Goal: Task Accomplishment & Management: Use online tool/utility

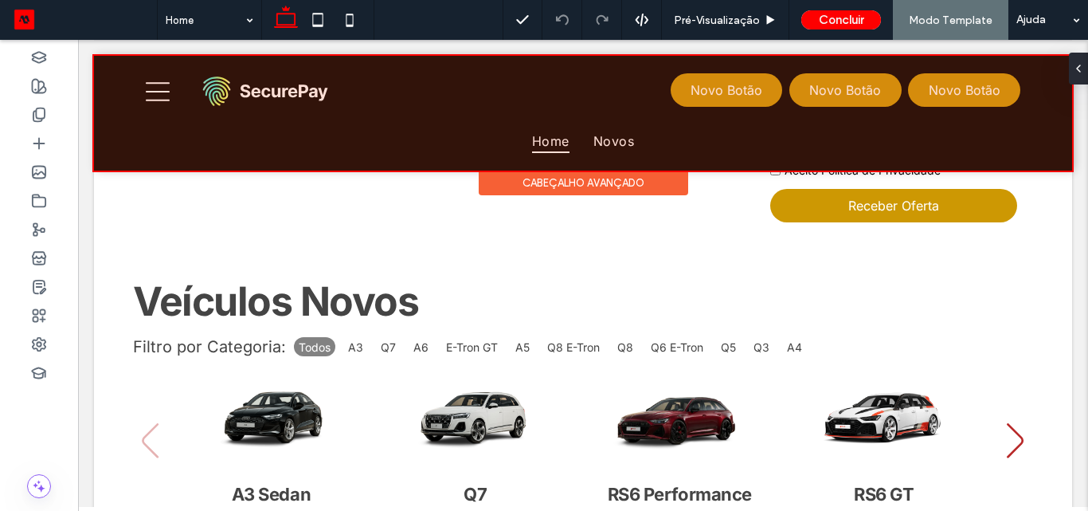
scroll to position [868, 0]
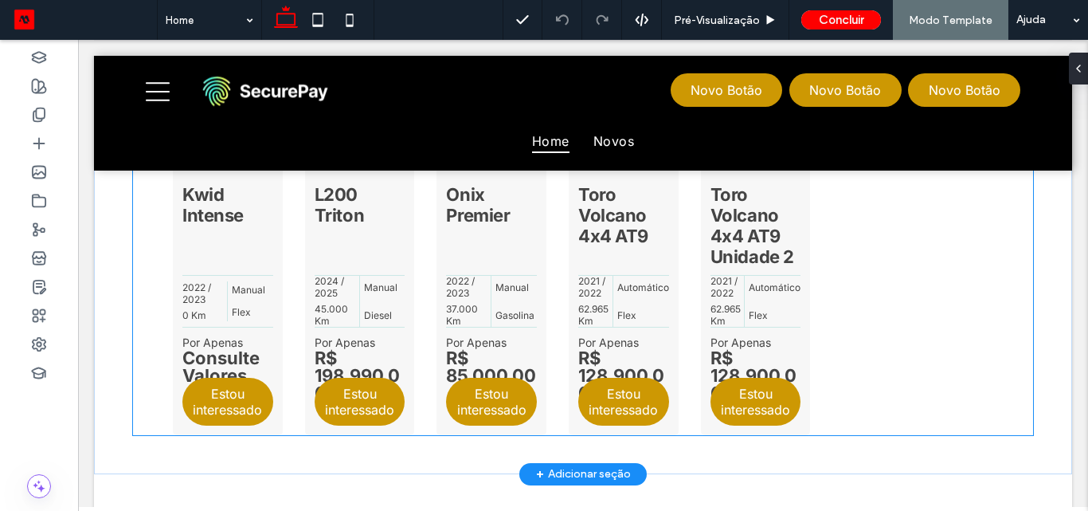
click at [878, 249] on div "Kwid Intense 2022 / 2023 0 Km Manual Flex Por Apenas Consulte Valores Estou int…" at bounding box center [563, 270] width 781 height 329
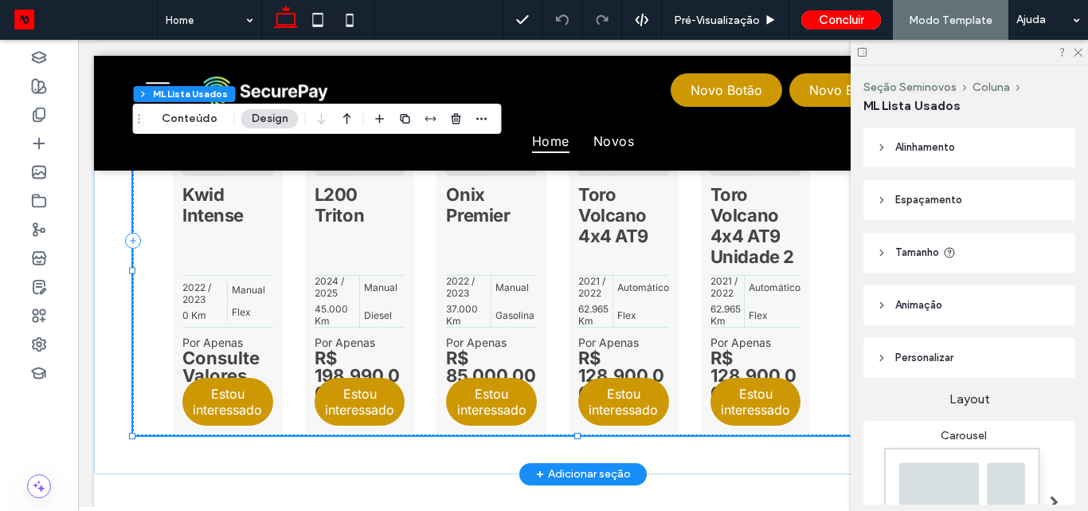
type input "*"
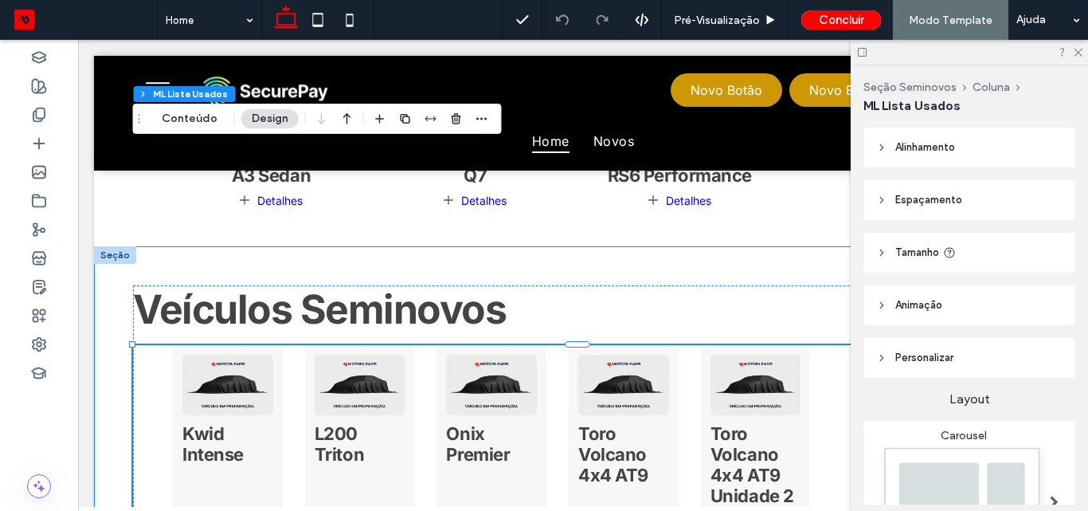
scroll to position [948, 0]
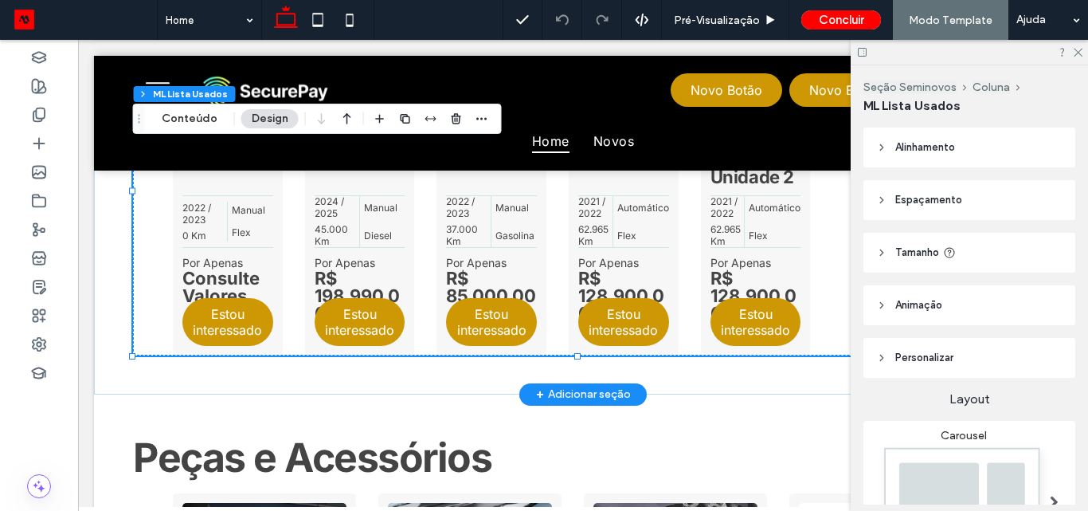
click at [451, 269] on strong "R$ 85.000,00" at bounding box center [491, 279] width 91 height 21
click at [204, 115] on button "Conteúdo" at bounding box center [189, 118] width 76 height 19
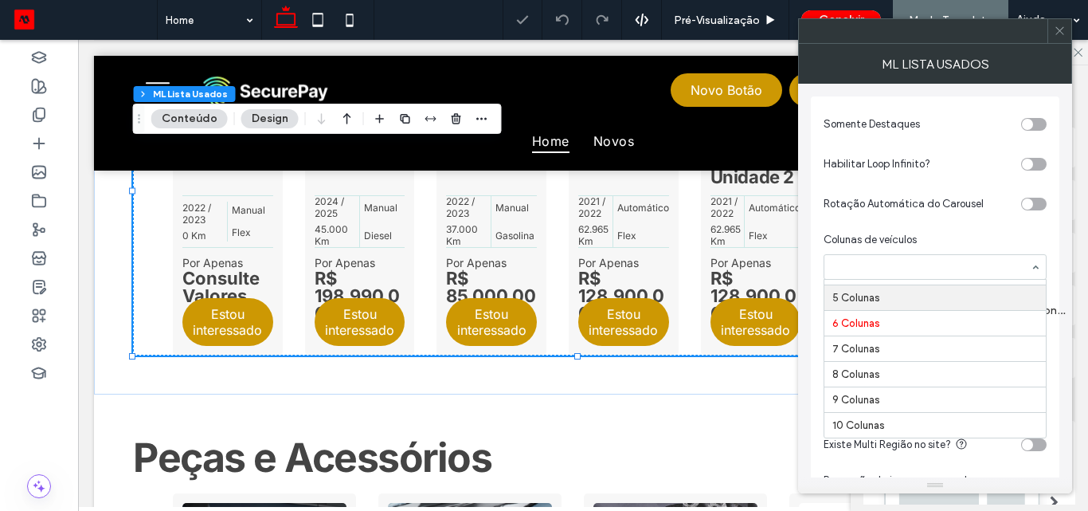
scroll to position [17, 0]
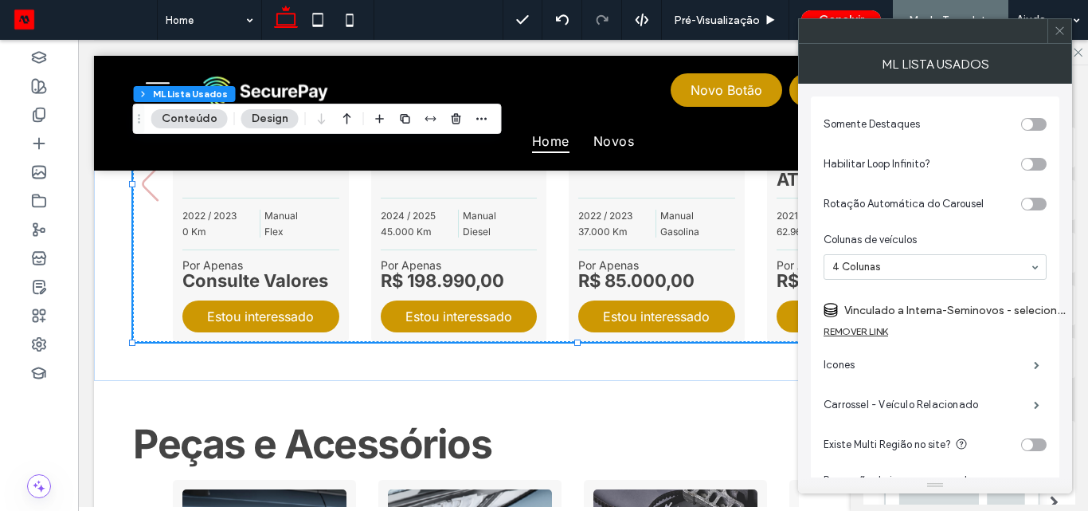
click at [1059, 35] on icon at bounding box center [1060, 31] width 12 height 12
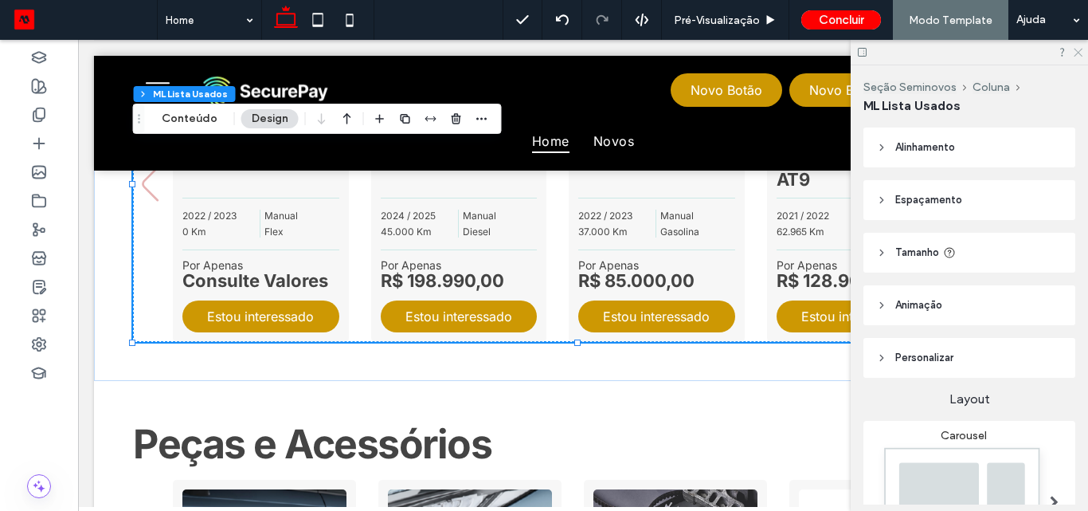
click at [1076, 53] on icon at bounding box center [1077, 51] width 10 height 10
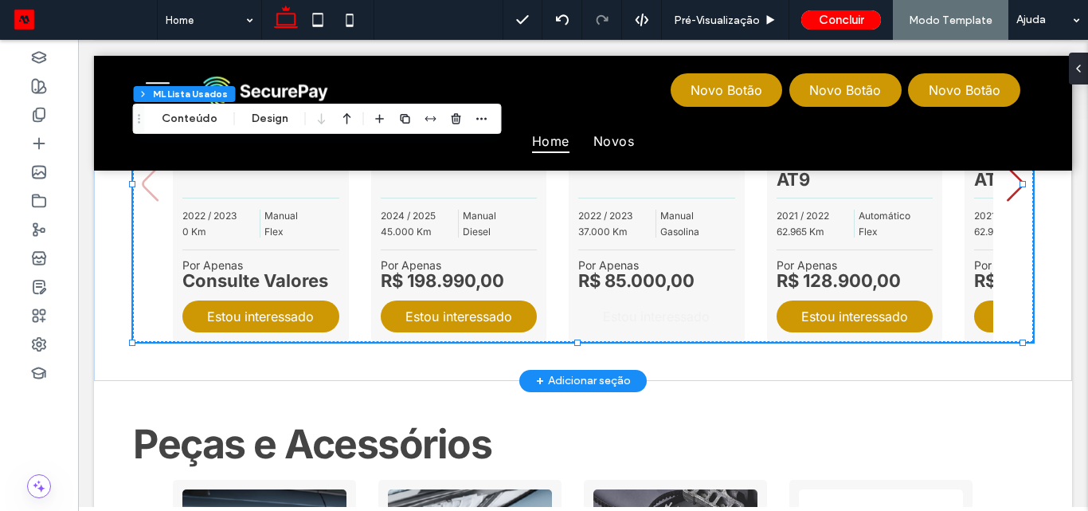
scroll to position [788, 0]
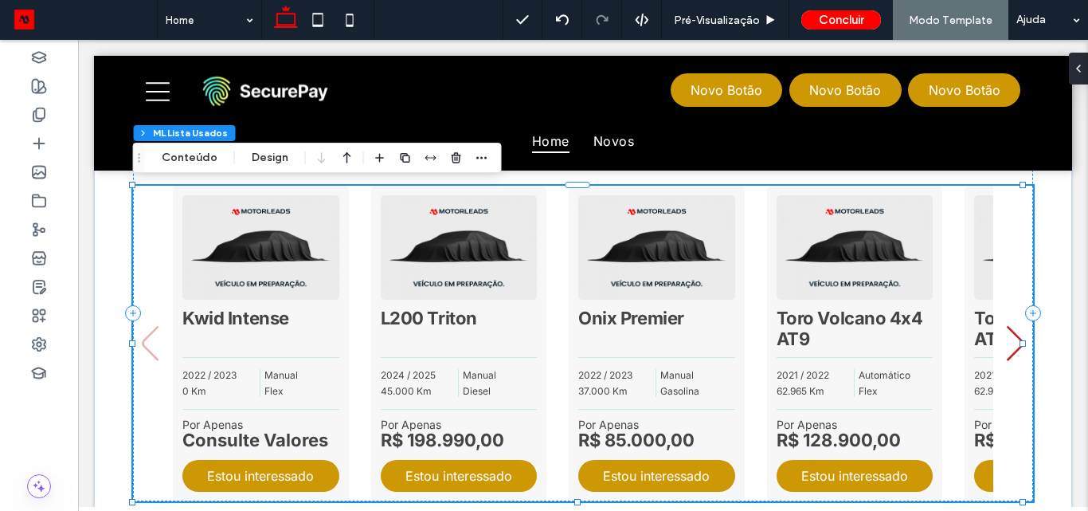
click at [1006, 348] on icon "Next slide" at bounding box center [1015, 343] width 19 height 35
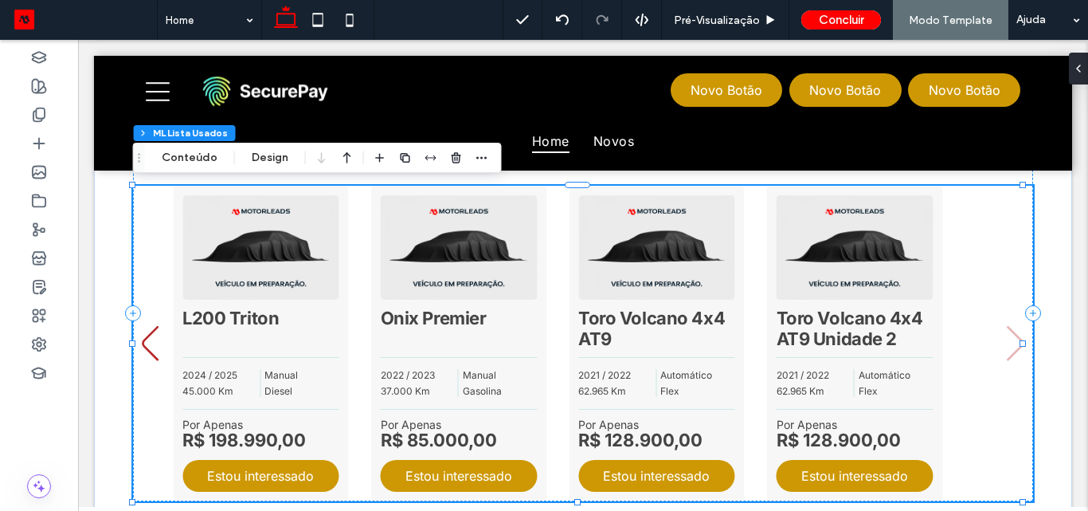
click at [154, 335] on icon "Previous slide" at bounding box center [150, 343] width 19 height 35
